Goal: Transaction & Acquisition: Purchase product/service

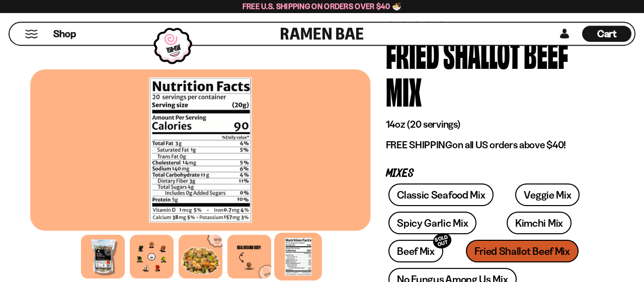
scroll to position [52, 0]
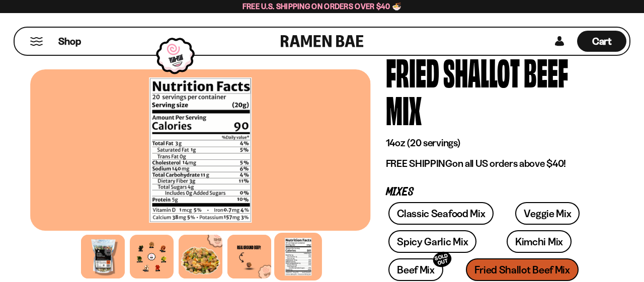
click at [493, 267] on div "Classic Seafood Mix Veggie Mix Spicy Garlic Mix Kimchi Mix Beef Mix SOLD OUT" at bounding box center [492, 272] width 213 height 141
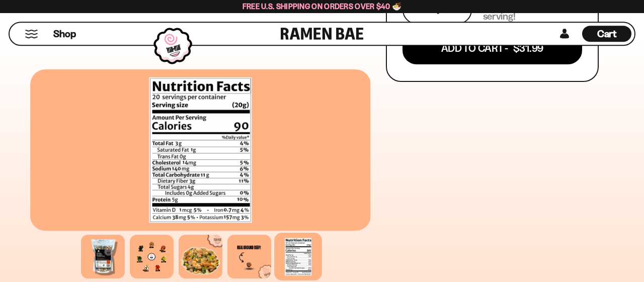
scroll to position [628, 0]
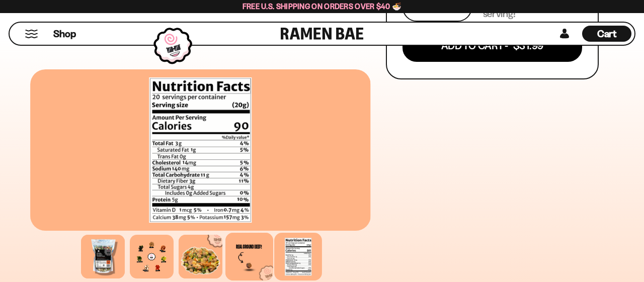
click at [258, 256] on div at bounding box center [249, 257] width 48 height 48
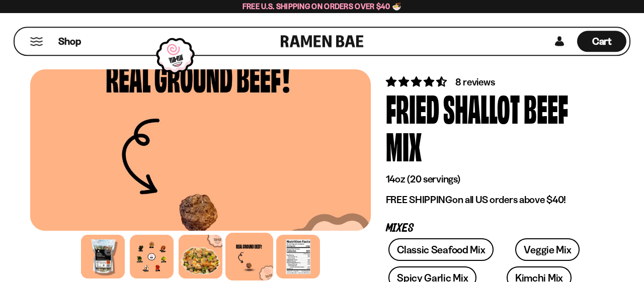
scroll to position [0, 0]
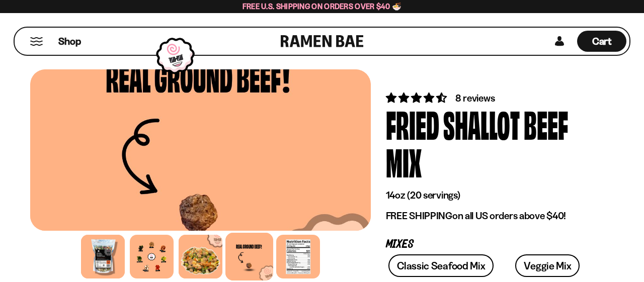
click at [41, 44] on button "Mobile Menu Trigger" at bounding box center [37, 41] width 14 height 9
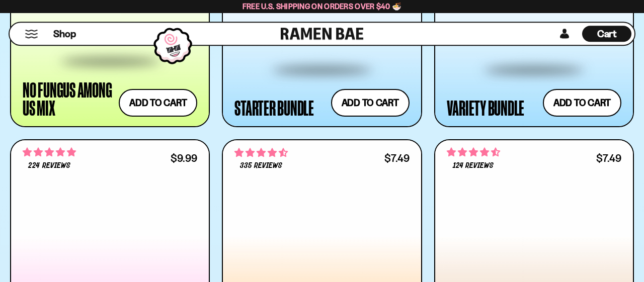
scroll to position [1151, 0]
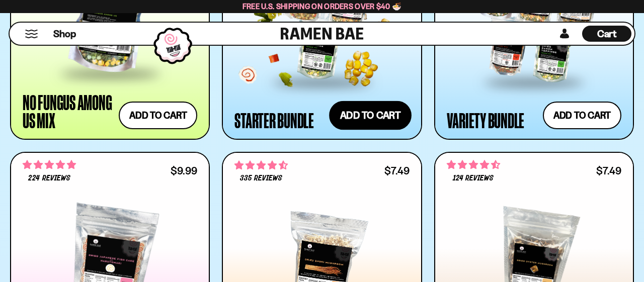
click at [348, 120] on button "Add to cart Add — Regular price $69.99 Regular price $77.97 USD Sale price $69.…" at bounding box center [370, 115] width 83 height 29
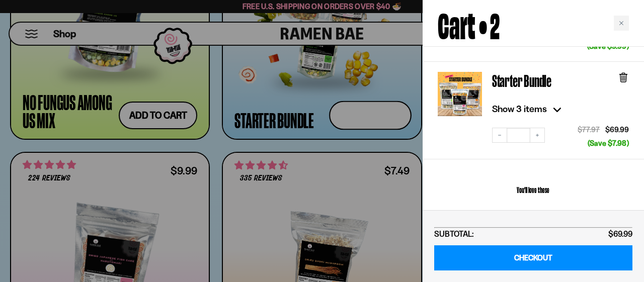
scroll to position [157, 0]
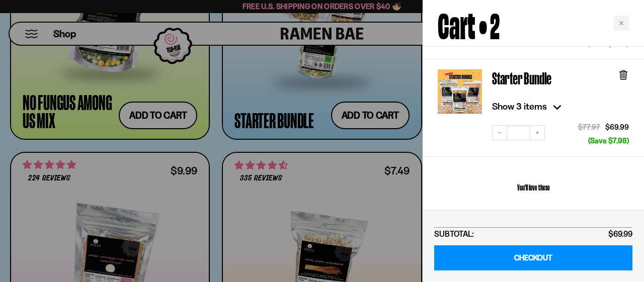
click at [499, 99] on button "Show 3 items" at bounding box center [528, 107] width 73 height 16
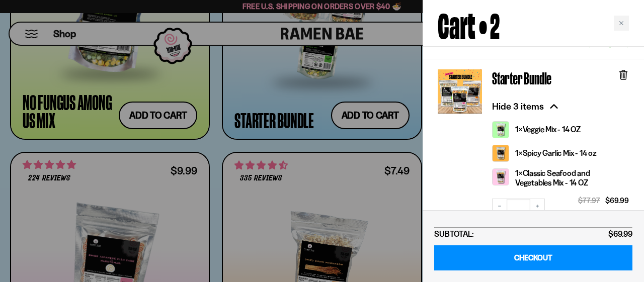
click at [619, 71] on icon at bounding box center [623, 74] width 11 height 11
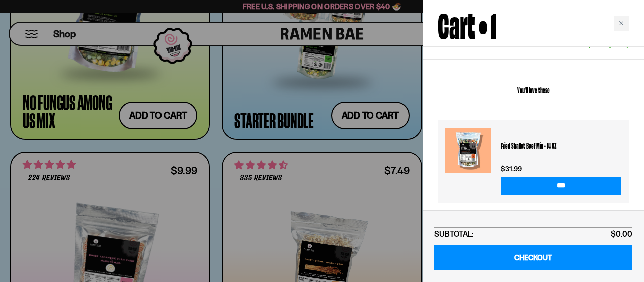
scroll to position [157, 0]
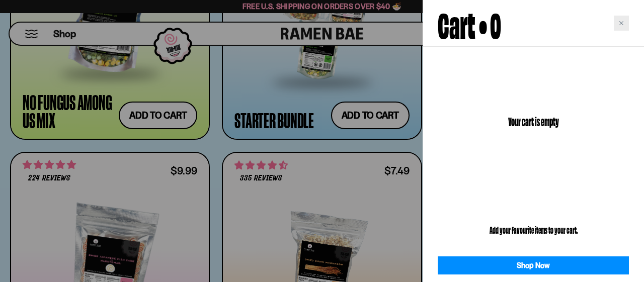
click at [616, 30] on div "Close cart" at bounding box center [621, 23] width 15 height 15
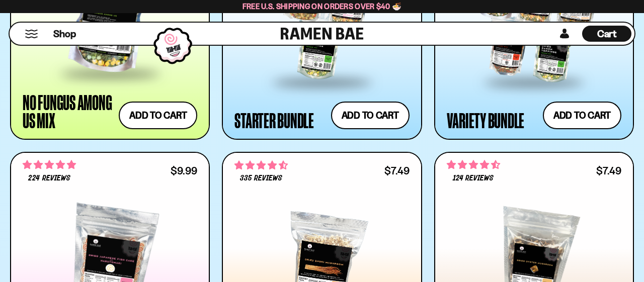
click at [359, 11] on span "Free U.S. Shipping on Orders over $40 🍜" at bounding box center [322, 7] width 159 height 10
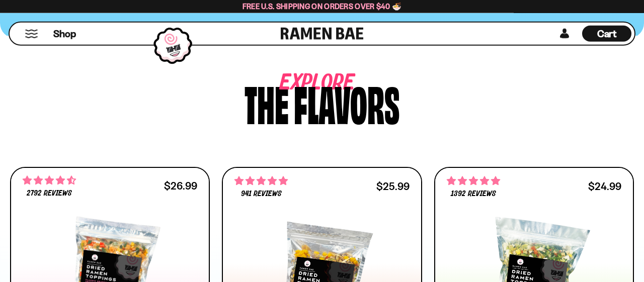
scroll to position [366, 0]
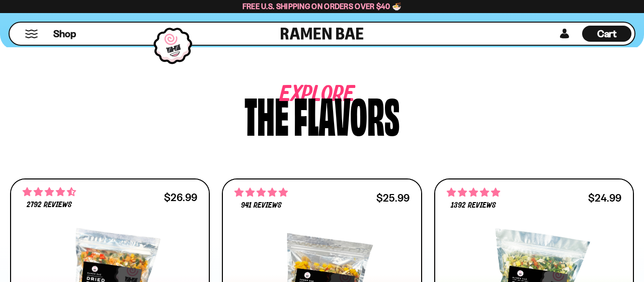
click at [72, 42] on li "Shop" at bounding box center [64, 34] width 23 height 22
click at [70, 39] on span "Shop" at bounding box center [64, 33] width 25 height 15
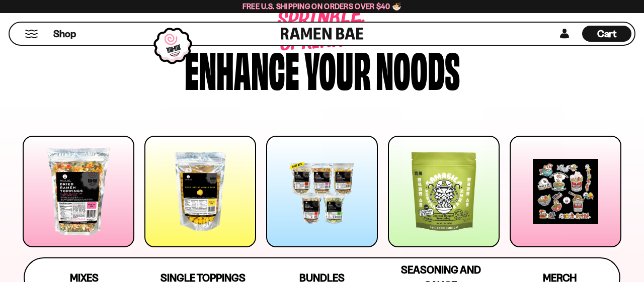
scroll to position [105, 0]
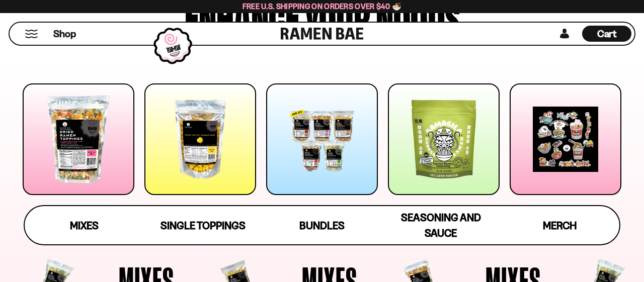
click at [295, 186] on div at bounding box center [322, 140] width 112 height 112
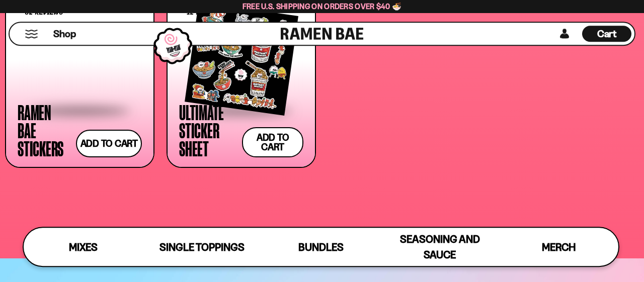
scroll to position [2422, 0]
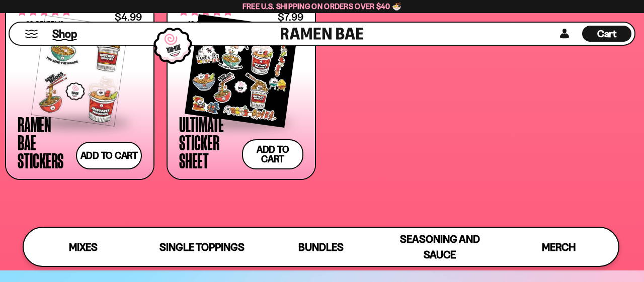
click at [75, 37] on span "Shop" at bounding box center [64, 33] width 25 height 15
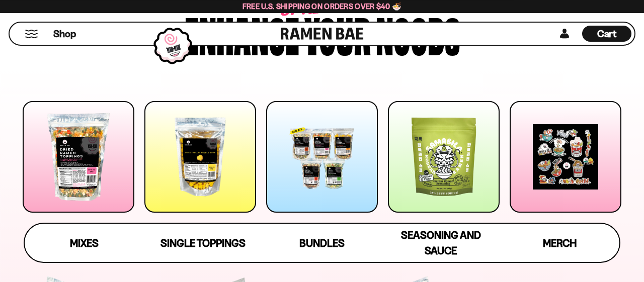
scroll to position [105, 0]
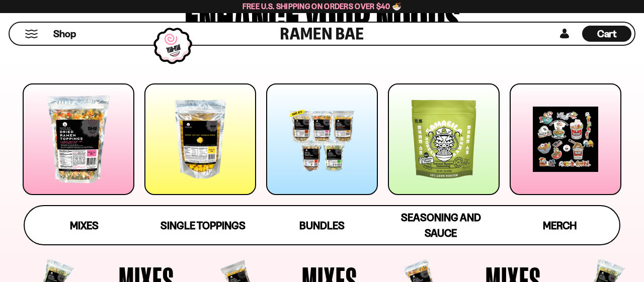
click at [129, 151] on div at bounding box center [79, 140] width 112 height 112
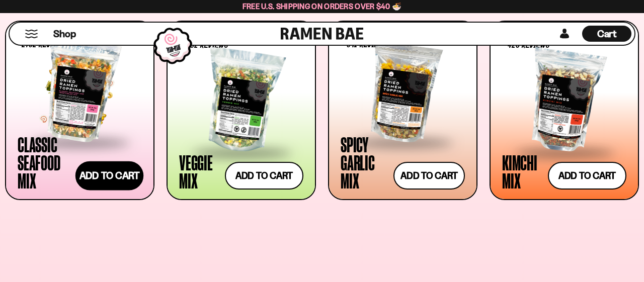
scroll to position [413, 0]
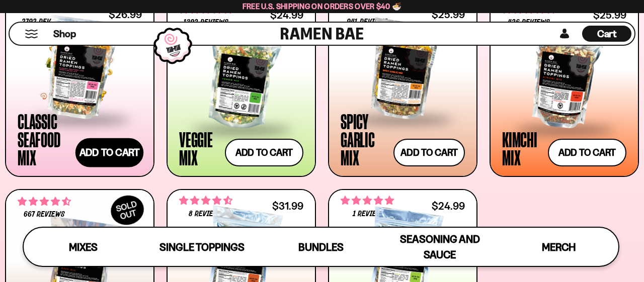
click at [135, 155] on button "Add to cart Add — Regular price $26.99 Regular price Sale price $26.99 Unit pri…" at bounding box center [109, 152] width 68 height 29
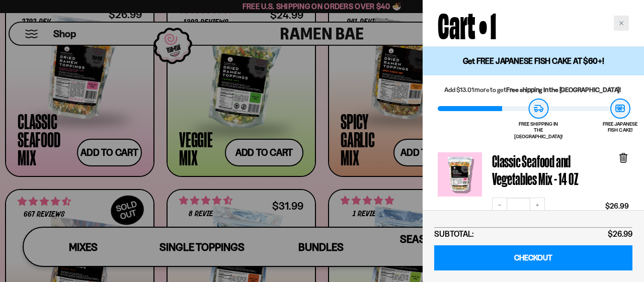
click at [617, 23] on div "Close cart" at bounding box center [621, 23] width 15 height 15
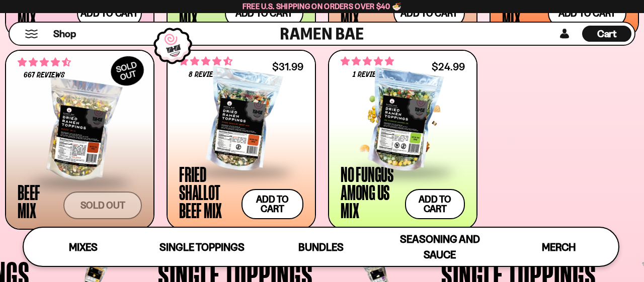
scroll to position [570, 0]
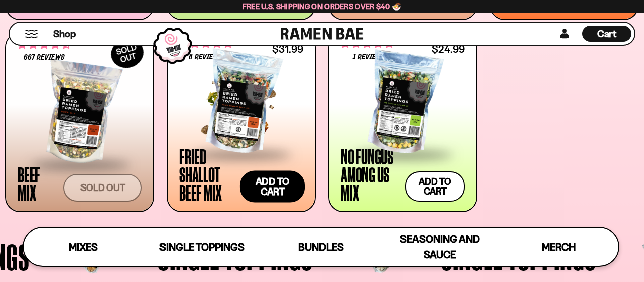
click at [286, 177] on button "Add to cart Add — Regular price $31.99 Regular price Sale price $31.99 Unit pri…" at bounding box center [272, 187] width 65 height 32
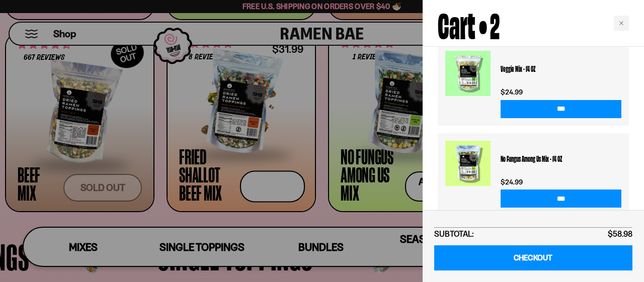
scroll to position [395, 0]
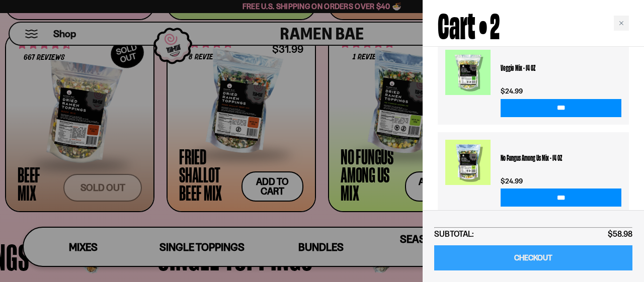
click at [513, 256] on link "CHECKOUT" at bounding box center [533, 259] width 198 height 26
